Goal: Task Accomplishment & Management: Manage account settings

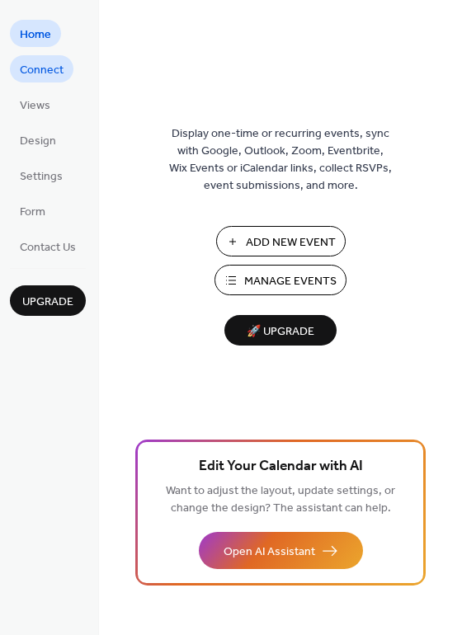
click at [55, 68] on span "Connect" at bounding box center [42, 70] width 44 height 17
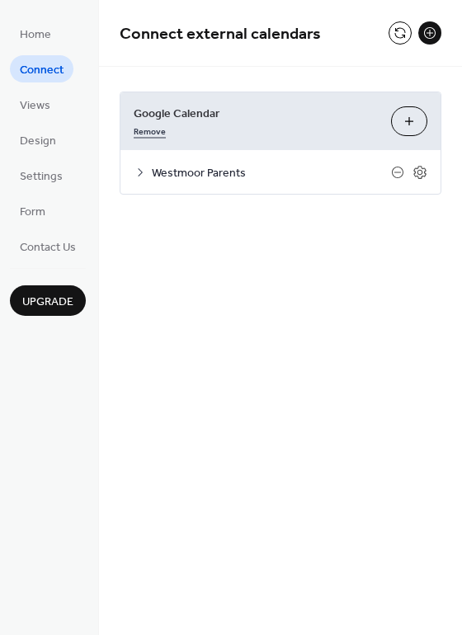
click at [155, 134] on link "Remove" at bounding box center [150, 129] width 32 height 17
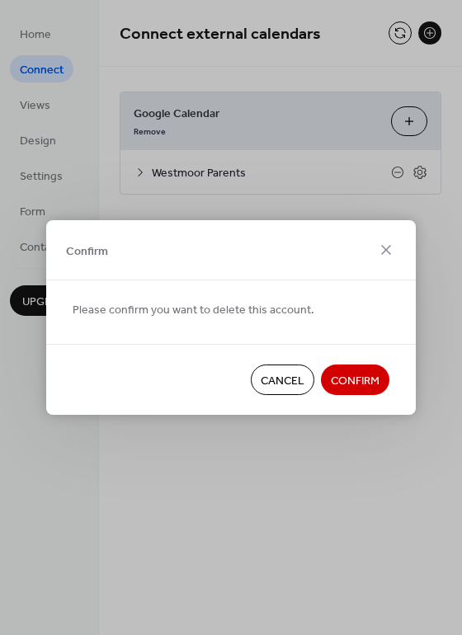
click at [342, 378] on span "Confirm" at bounding box center [354, 381] width 49 height 17
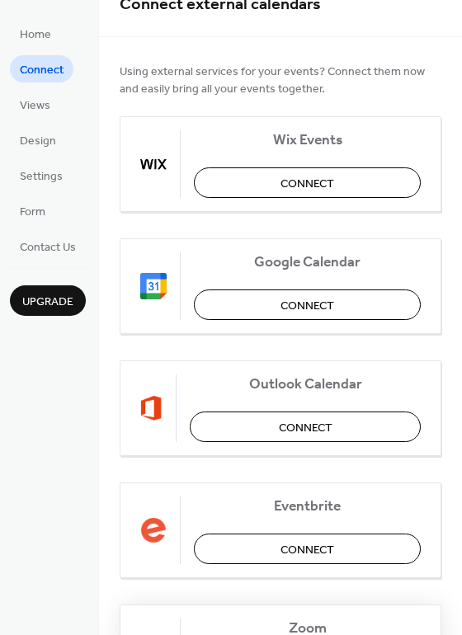
scroll to position [19, 0]
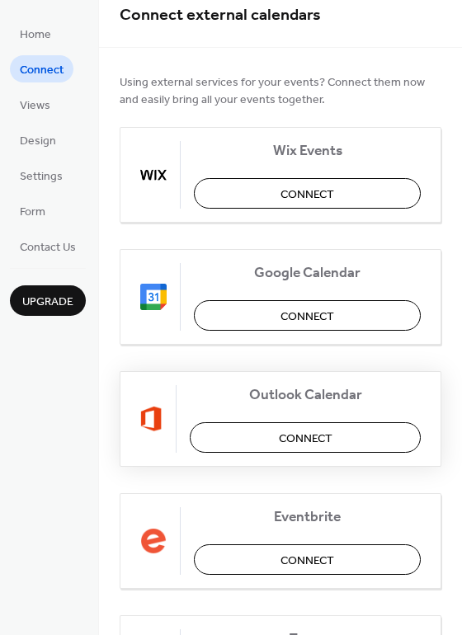
click at [319, 432] on span "Connect" at bounding box center [306, 438] width 54 height 17
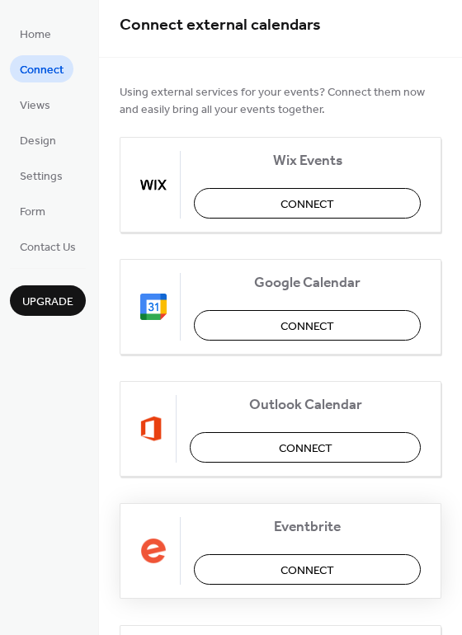
scroll to position [0, 0]
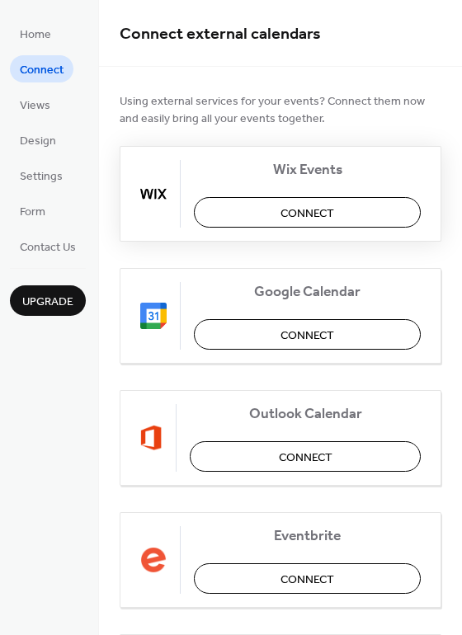
click at [305, 209] on span "Connect" at bounding box center [307, 213] width 54 height 17
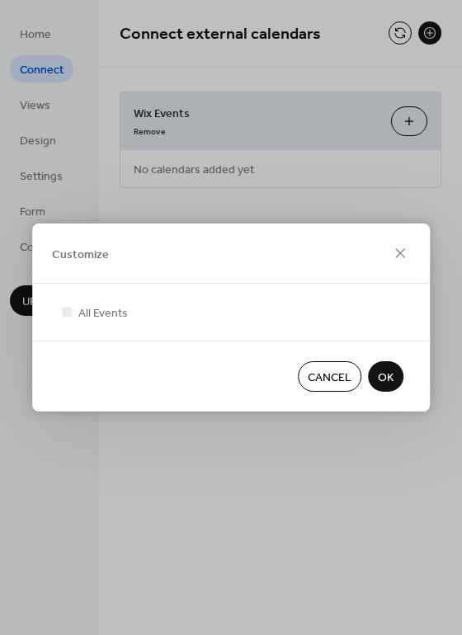
click at [340, 387] on span "Cancel" at bounding box center [329, 377] width 44 height 17
